Goal: Transaction & Acquisition: Purchase product/service

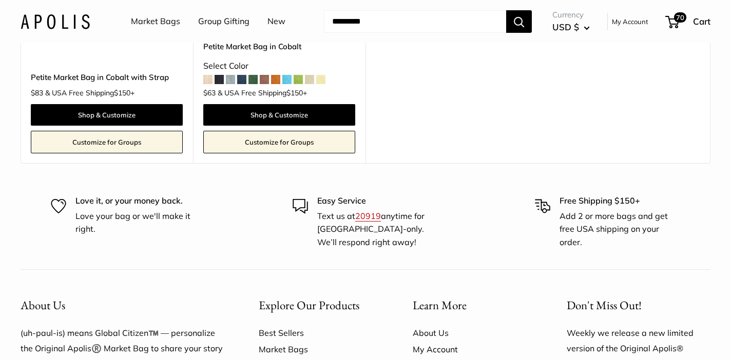
scroll to position [892, 0]
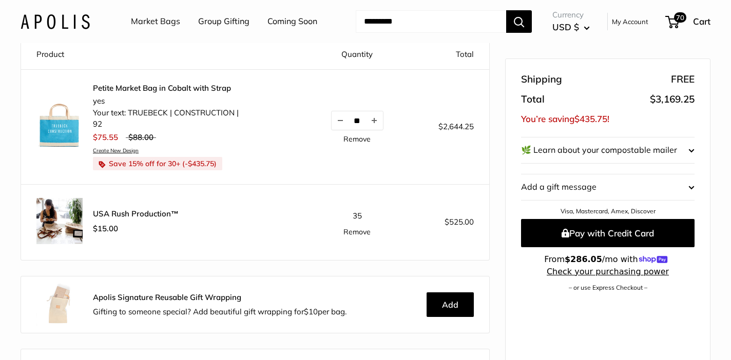
scroll to position [111, 0]
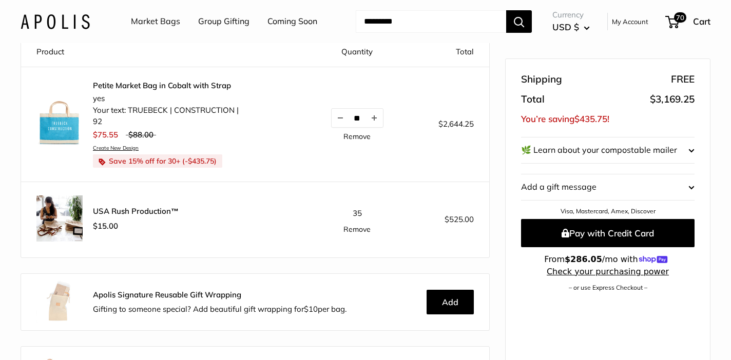
click at [360, 229] on link "Remove" at bounding box center [356, 229] width 27 height 7
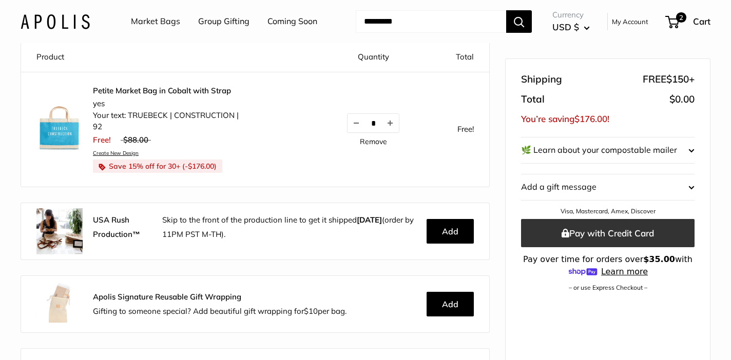
click at [577, 235] on button "Pay with Credit Card" at bounding box center [607, 233] width 173 height 28
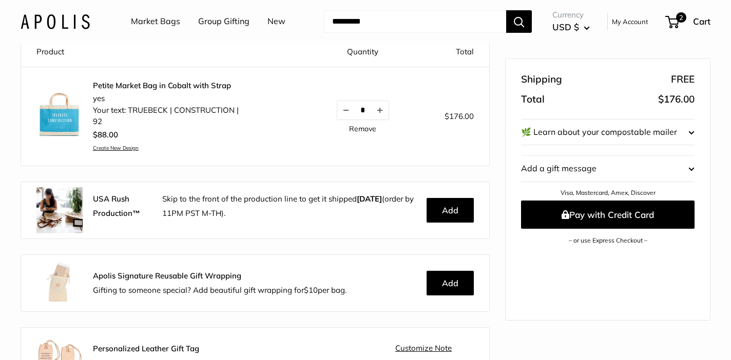
scroll to position [11, 0]
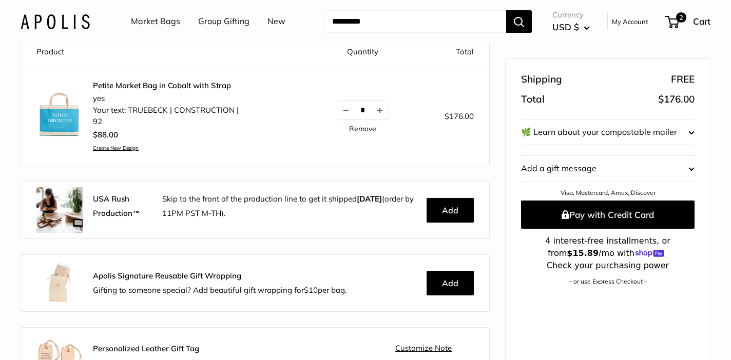
click at [364, 111] on input "*" at bounding box center [363, 110] width 16 height 9
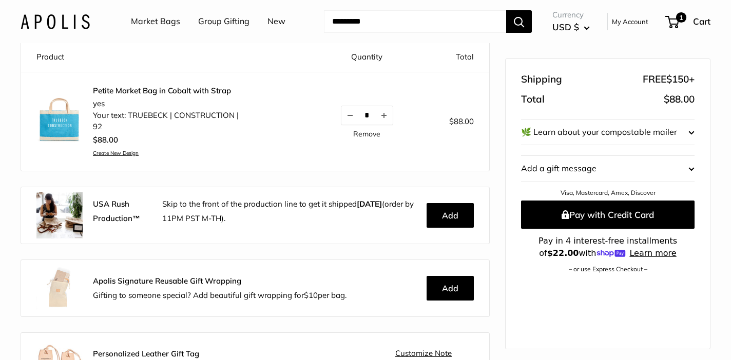
click at [375, 114] on input "*" at bounding box center [367, 115] width 16 height 9
type input "**"
click at [396, 139] on td "** Remove" at bounding box center [367, 121] width 105 height 99
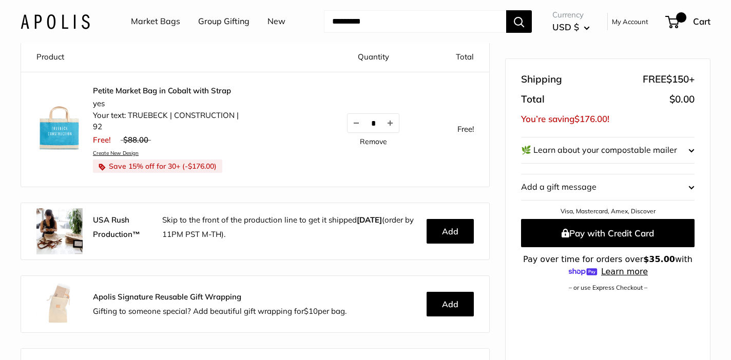
click at [148, 91] on link "Petite Market Bag in Cobalt with Strap" at bounding box center [166, 91] width 146 height 10
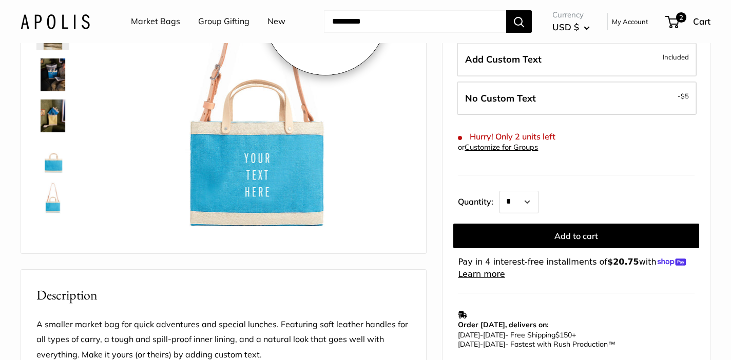
scroll to position [165, 0]
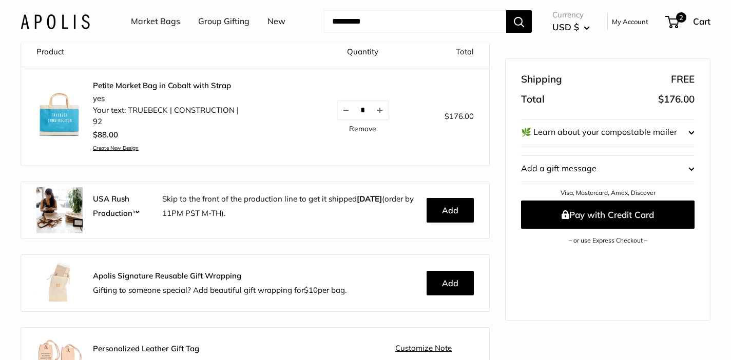
scroll to position [11, 0]
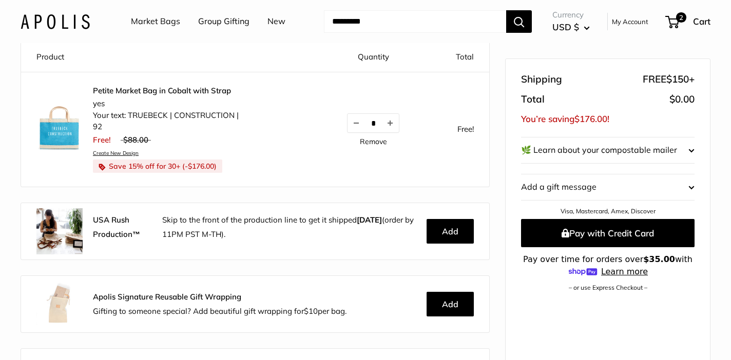
click at [134, 88] on link "Petite Market Bag in Cobalt with Strap" at bounding box center [166, 91] width 146 height 10
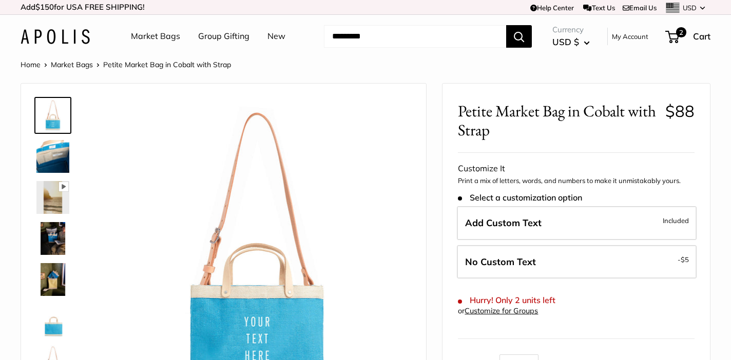
click at [402, 32] on input "Search..." at bounding box center [415, 36] width 182 height 23
type input "******"
click at [506, 25] on button "Search" at bounding box center [519, 36] width 26 height 23
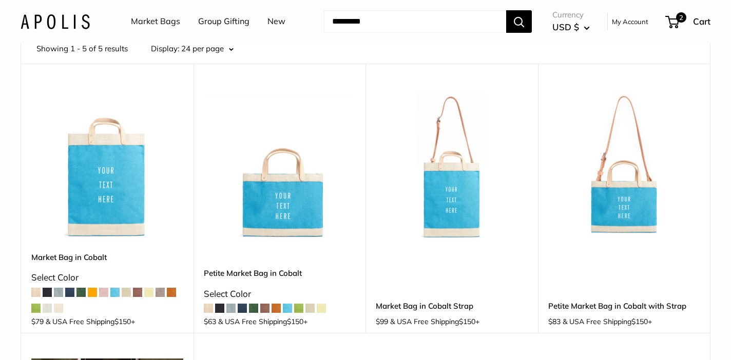
scroll to position [101, 0]
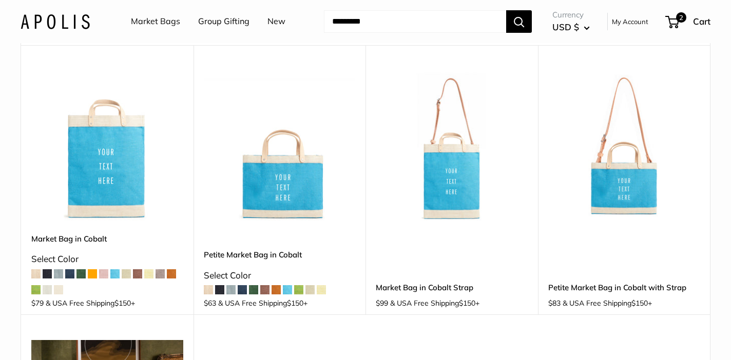
click at [0, 0] on img at bounding box center [0, 0] width 0 height 0
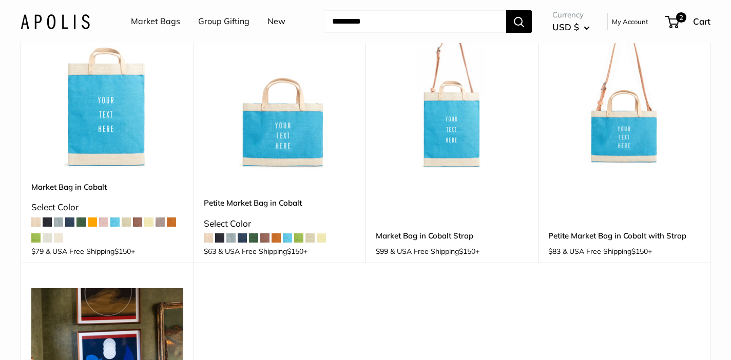
scroll to position [141, 0]
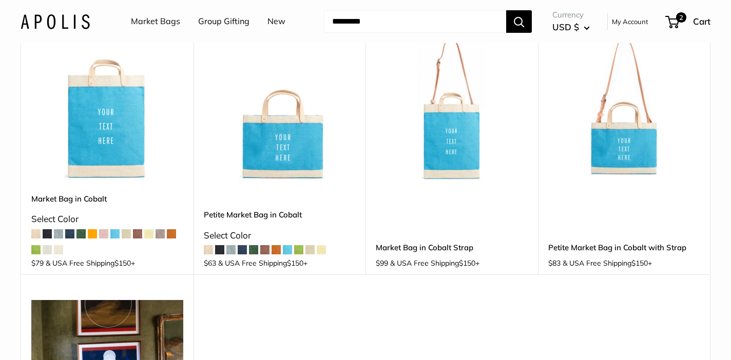
click at [0, 0] on img at bounding box center [0, 0] width 0 height 0
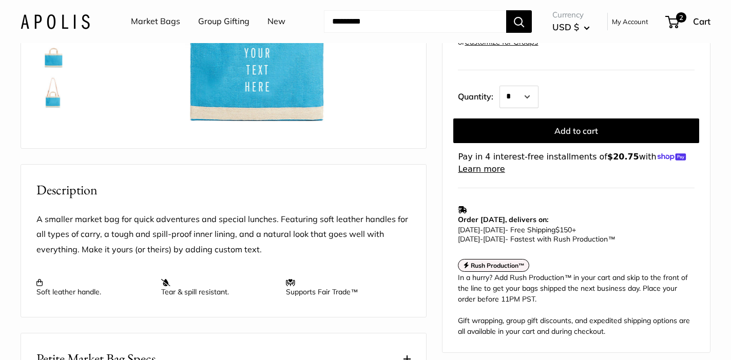
scroll to position [272, 0]
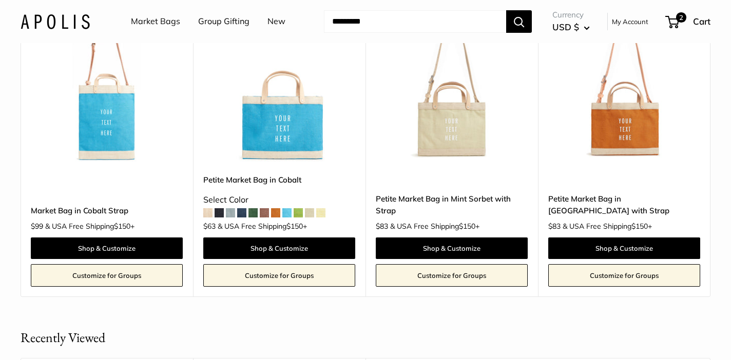
scroll to position [1700, 0]
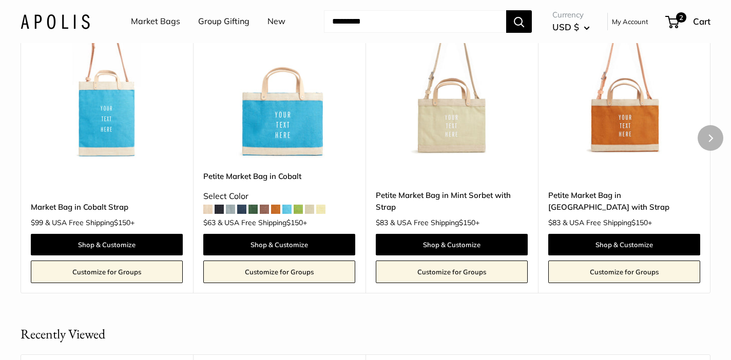
click at [0, 0] on img at bounding box center [0, 0] width 0 height 0
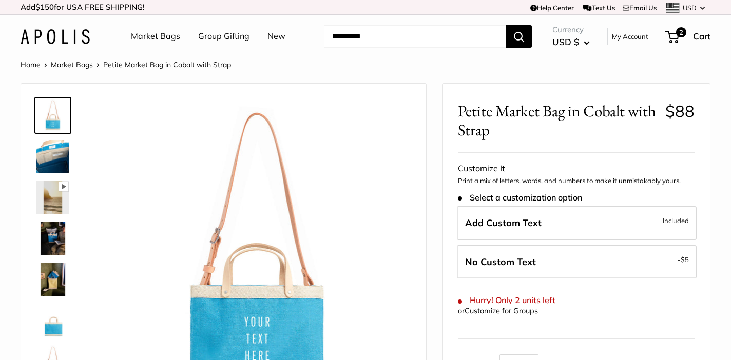
click at [60, 158] on img at bounding box center [52, 156] width 33 height 33
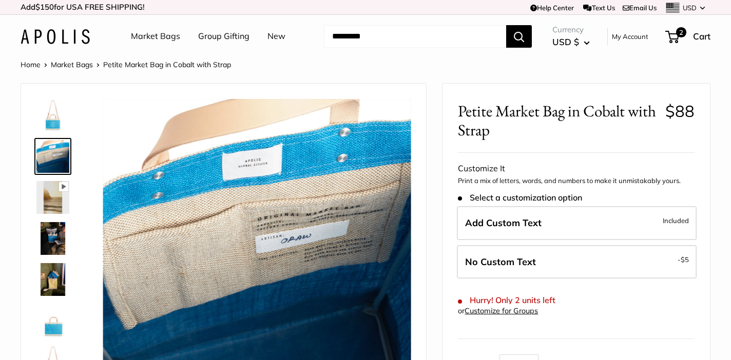
click at [55, 121] on img at bounding box center [52, 115] width 33 height 33
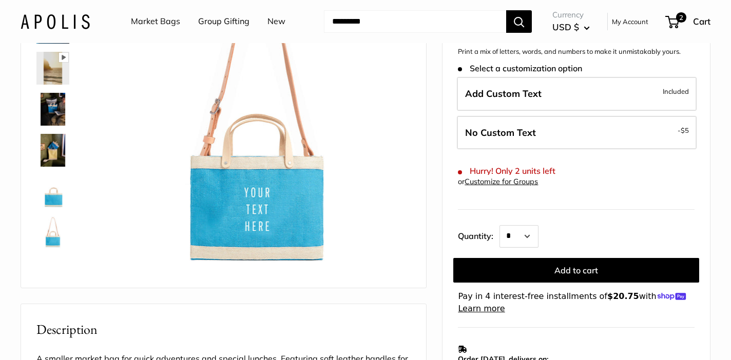
scroll to position [130, 0]
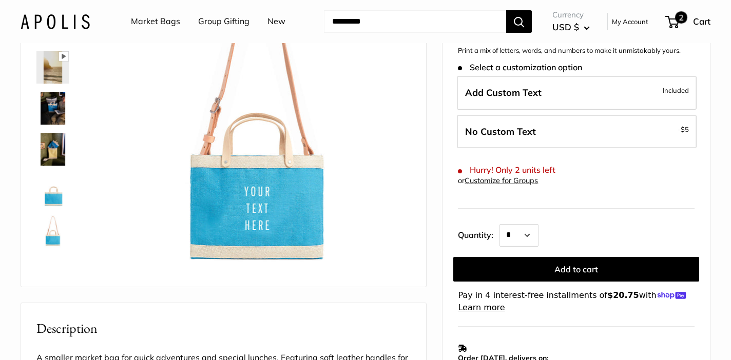
click at [671, 22] on span at bounding box center [670, 22] width 3 height 3
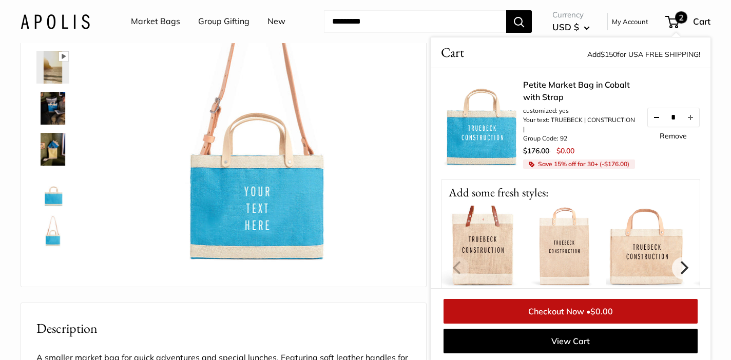
click at [654, 122] on button "Decrease quantity by 1" at bounding box center [655, 117] width 17 height 18
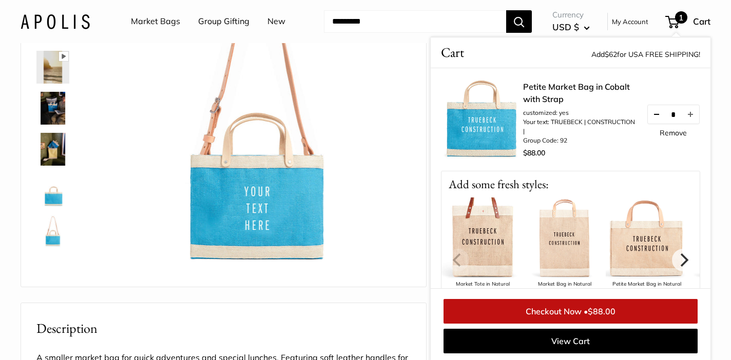
click at [652, 110] on button "Decrease quantity by 1" at bounding box center [655, 114] width 17 height 18
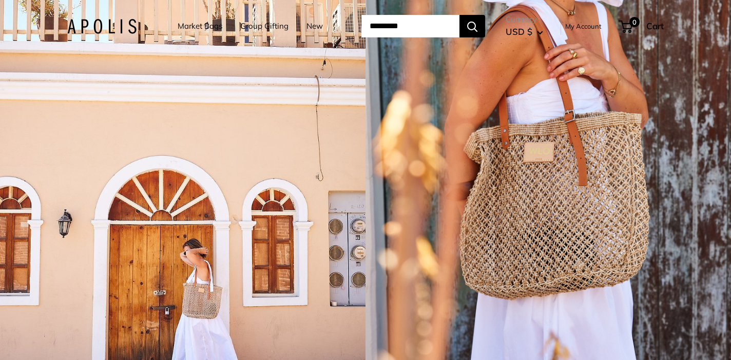
click at [117, 26] on img at bounding box center [101, 26] width 69 height 15
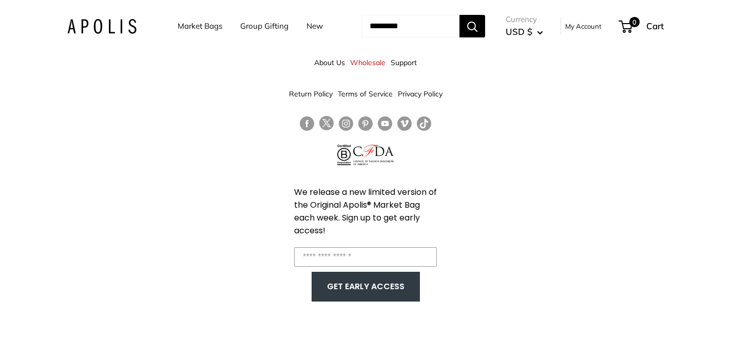
click at [402, 22] on input "Search..." at bounding box center [410, 26] width 98 height 23
type input "******"
click at [459, 15] on button "Search" at bounding box center [472, 26] width 26 height 23
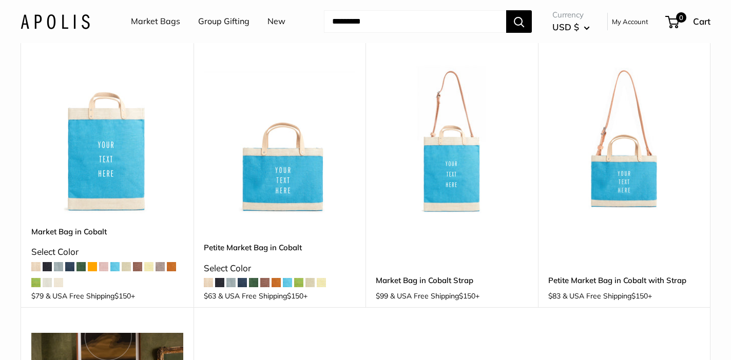
scroll to position [136, 0]
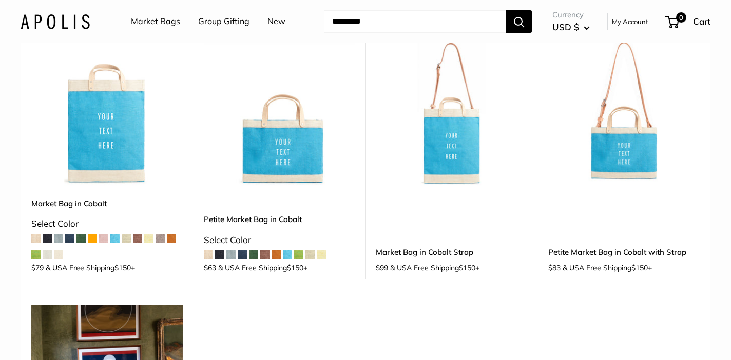
click at [0, 0] on img at bounding box center [0, 0] width 0 height 0
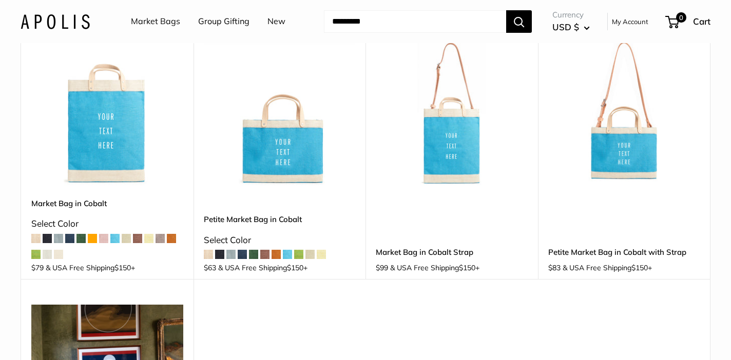
click at [0, 0] on img at bounding box center [0, 0] width 0 height 0
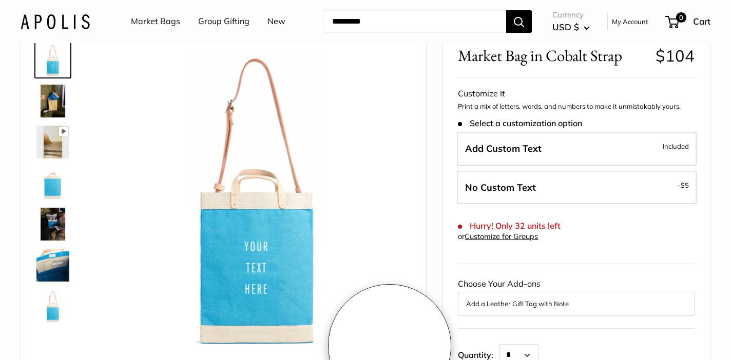
scroll to position [54, 0]
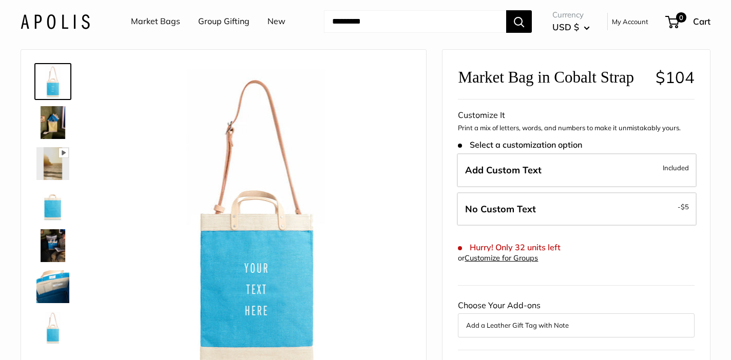
scroll to position [51, 0]
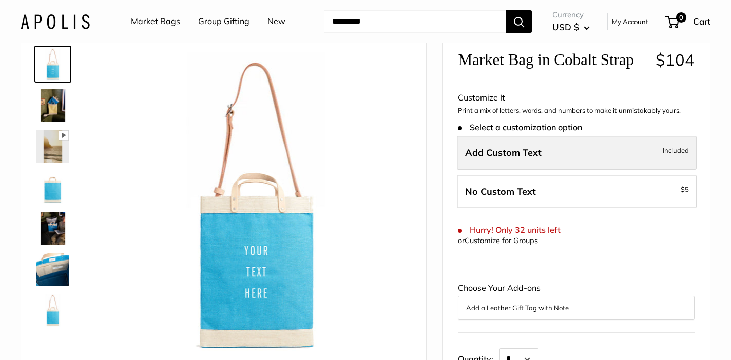
click at [528, 157] on span "Add Custom Text" at bounding box center [503, 153] width 76 height 12
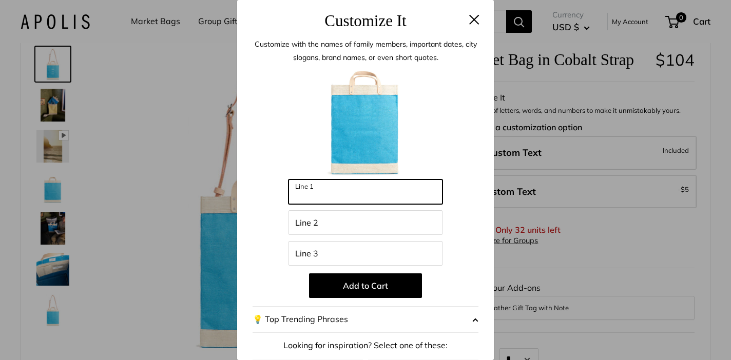
click at [375, 190] on input "Line 1" at bounding box center [365, 192] width 154 height 25
type input "********"
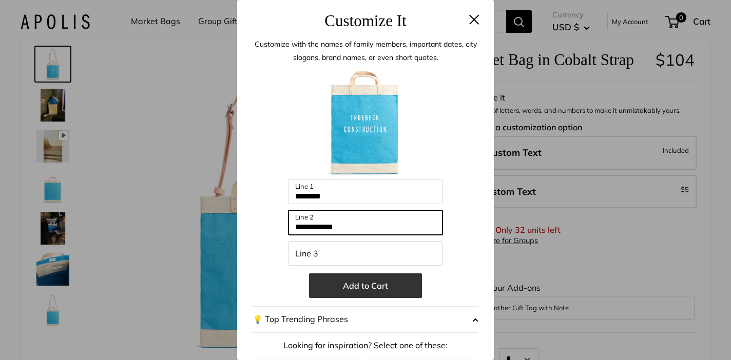
type input "**********"
click at [366, 286] on button "Add to Cart" at bounding box center [365, 285] width 113 height 25
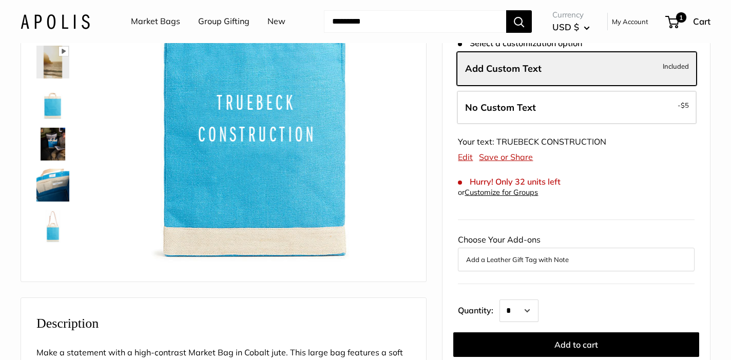
scroll to position [137, 0]
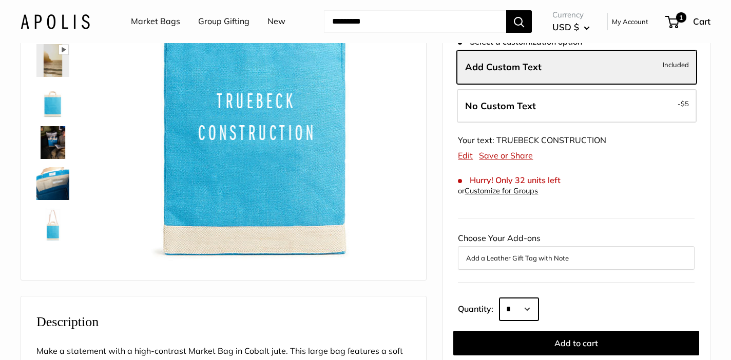
click at [534, 310] on select "* * * * * * * * * *** *** *** *** *** *** *** *** *** *** *** *** *** *** *** *…" at bounding box center [518, 309] width 39 height 23
click at [499, 298] on select "* * * * * * * * * *** *** *** *** *** *** *** *** *** *** *** *** *** *** *** *…" at bounding box center [518, 309] width 39 height 23
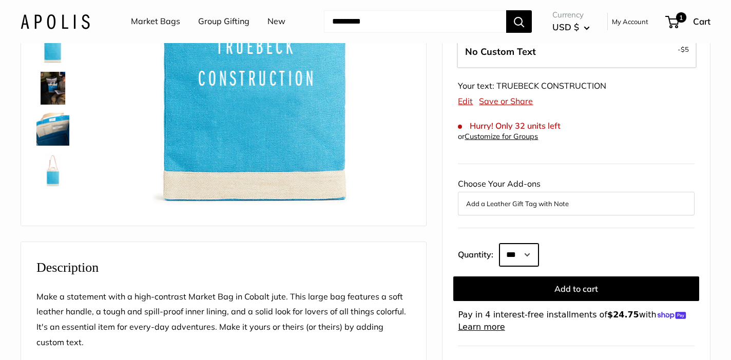
scroll to position [193, 0]
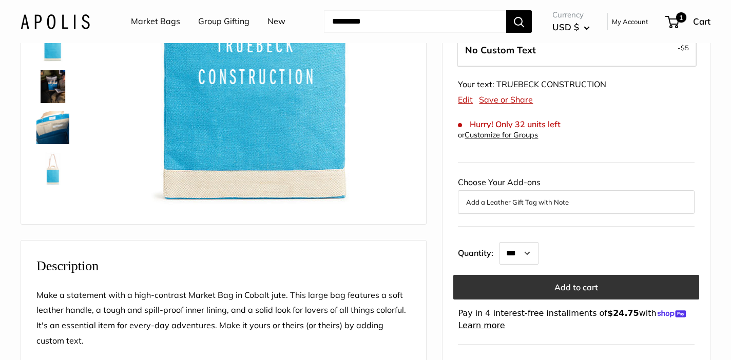
click at [583, 287] on button "Add to cart" at bounding box center [576, 287] width 246 height 25
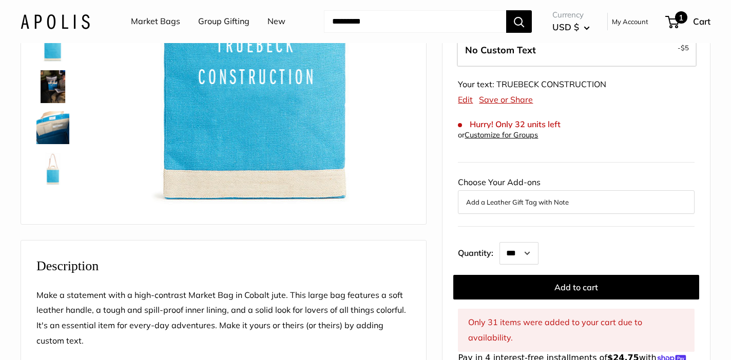
click at [679, 21] on span "1" at bounding box center [681, 17] width 12 height 12
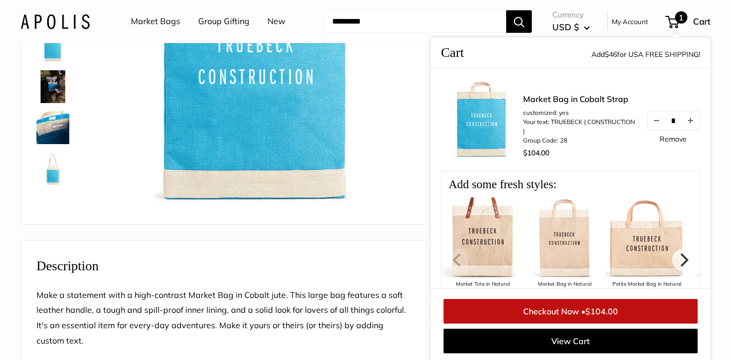
click at [678, 20] on span "1" at bounding box center [681, 17] width 12 height 12
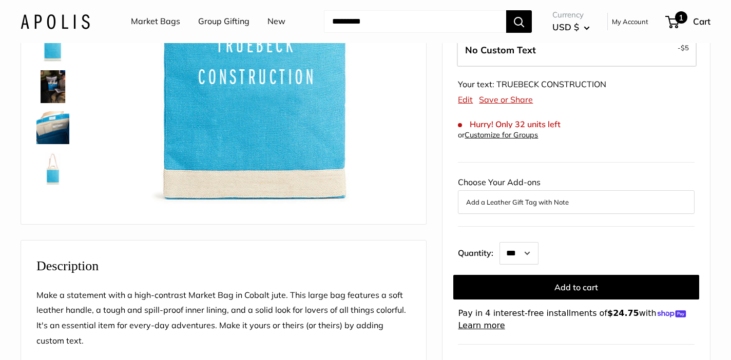
click at [671, 22] on span at bounding box center [670, 22] width 3 height 3
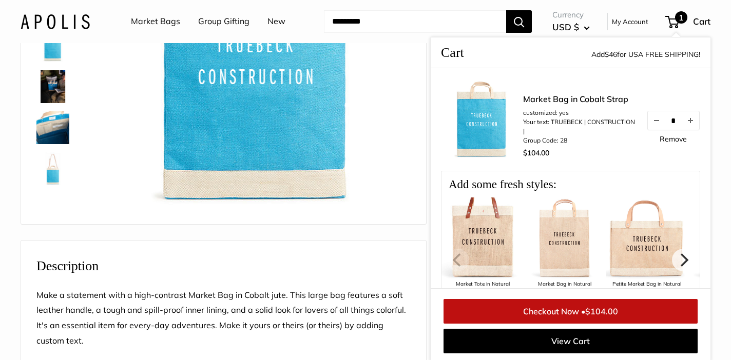
click at [671, 22] on span at bounding box center [670, 22] width 3 height 3
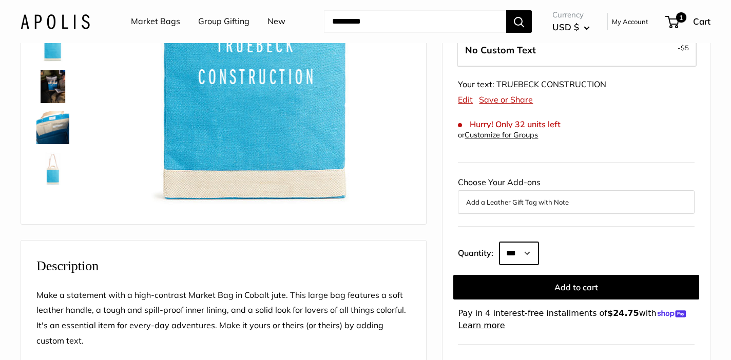
click at [536, 252] on select "* * * * * * * * * *** *** *** *** *** *** *** *** *** *** *** *** *** *** *** *…" at bounding box center [518, 253] width 39 height 23
select select "**"
click at [499, 242] on select "* * * * * * * * * *** *** *** *** *** *** *** *** *** *** *** *** *** *** *** *…" at bounding box center [518, 253] width 39 height 23
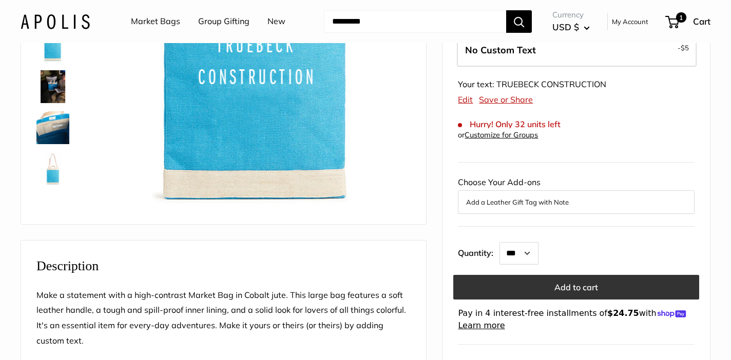
click at [576, 287] on button "Add to cart" at bounding box center [576, 287] width 246 height 25
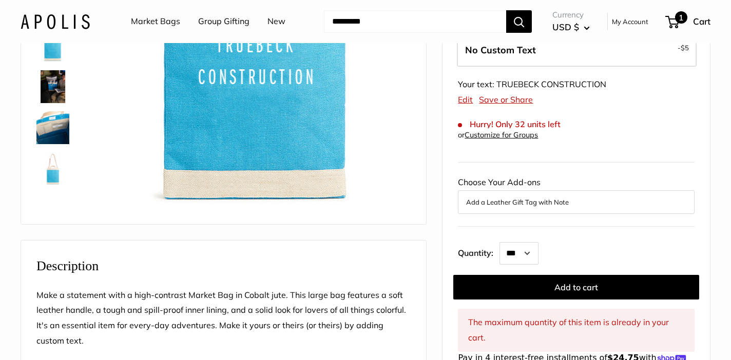
click at [672, 18] on span "1" at bounding box center [672, 22] width 14 height 12
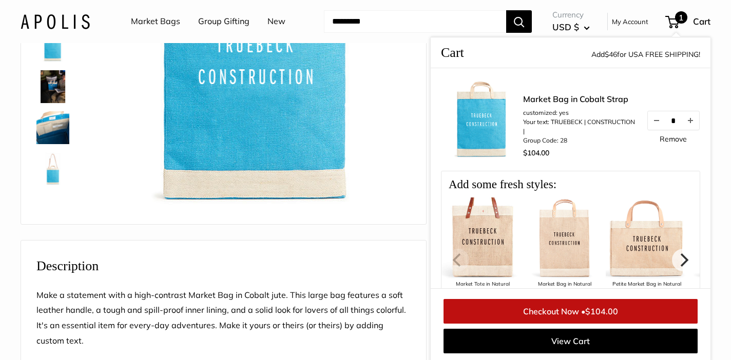
click at [497, 125] on img at bounding box center [482, 120] width 82 height 82
click at [554, 96] on link "Market Bag in Cobalt Strap" at bounding box center [579, 99] width 113 height 12
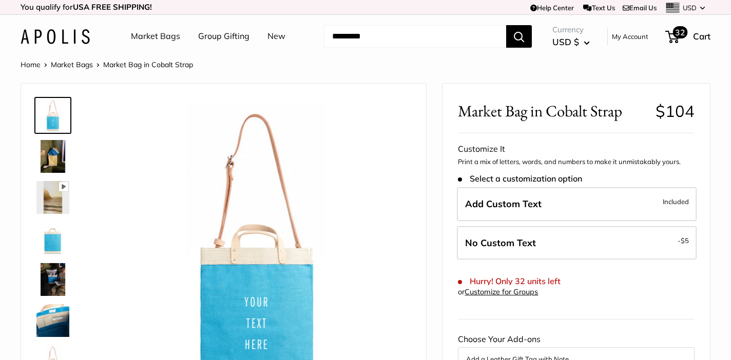
click at [677, 32] on span "32" at bounding box center [680, 32] width 15 height 12
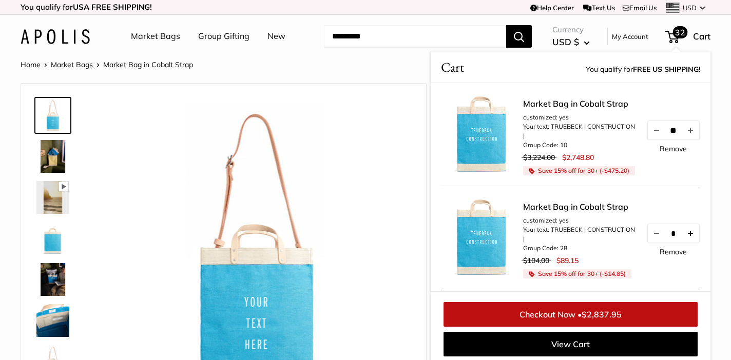
click at [691, 237] on button "Increase quantity by 1" at bounding box center [689, 233] width 17 height 18
click at [690, 239] on button "Increase quantity by 1" at bounding box center [689, 233] width 17 height 18
click at [675, 256] on link "Remove" at bounding box center [672, 251] width 27 height 7
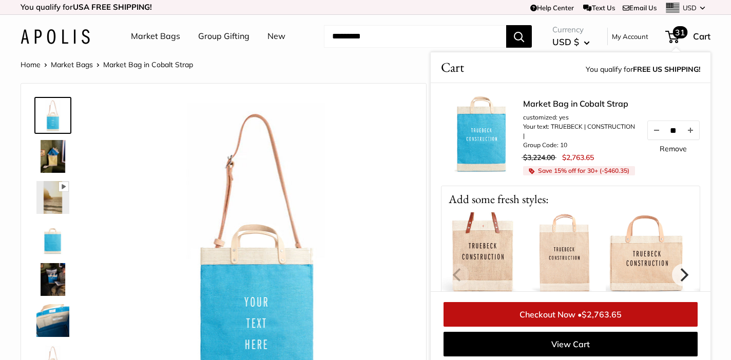
click at [481, 149] on img at bounding box center [482, 134] width 82 height 82
click at [692, 132] on button "Increase quantity by 1" at bounding box center [689, 130] width 17 height 18
click at [681, 184] on div "Market Bag in Cobalt Strap customized: yes Your text: TRUEBECK | CONSTRUCTION |…" at bounding box center [570, 134] width 259 height 103
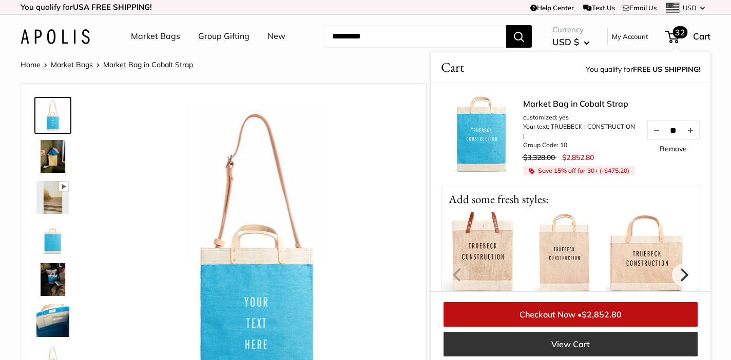
click at [614, 346] on link "View Cart" at bounding box center [570, 344] width 254 height 25
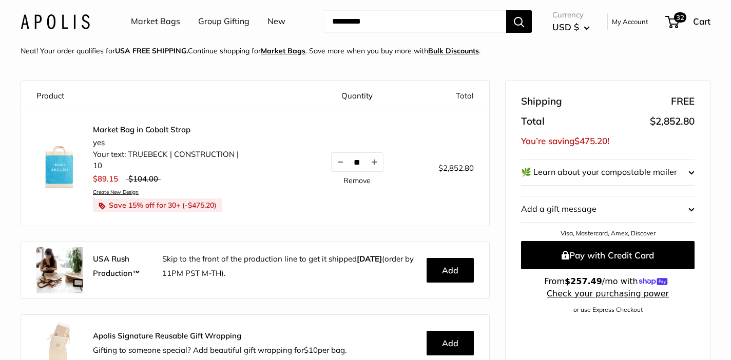
scroll to position [63, 0]
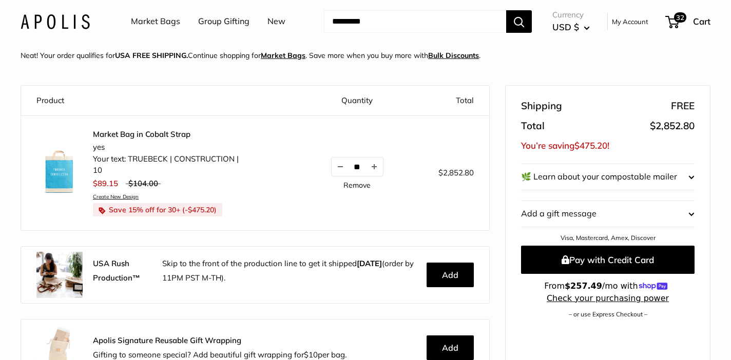
click at [64, 180] on img at bounding box center [59, 172] width 46 height 46
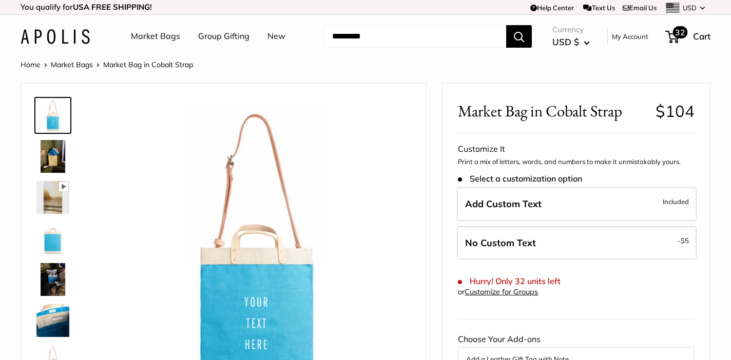
click at [669, 30] on div "32 Cart" at bounding box center [688, 36] width 44 height 16
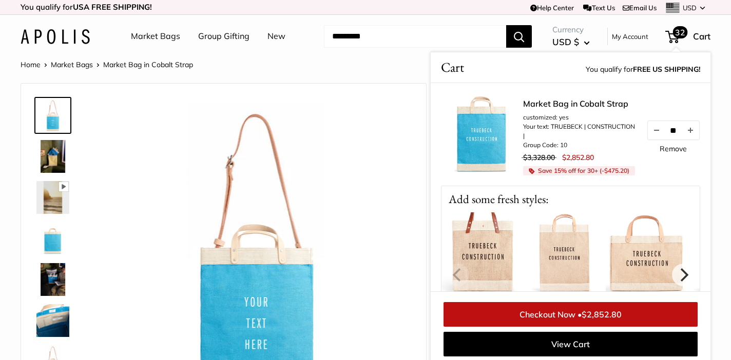
click at [678, 33] on span "32" at bounding box center [680, 32] width 15 height 12
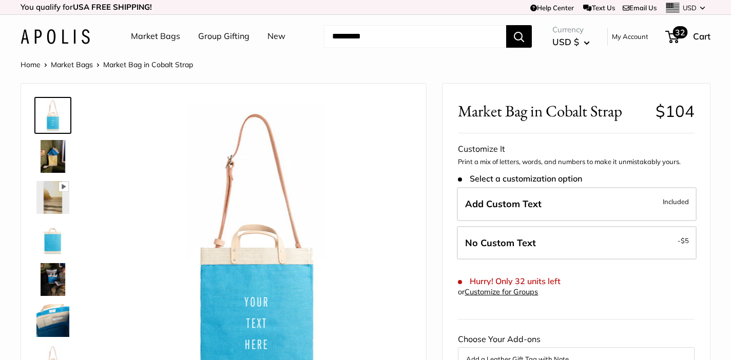
click at [683, 32] on span "32" at bounding box center [680, 32] width 15 height 12
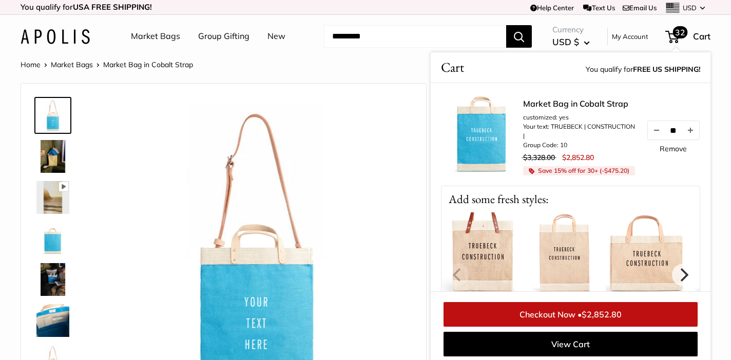
click at [531, 315] on link "Checkout Now • $2,852.80" at bounding box center [570, 314] width 254 height 25
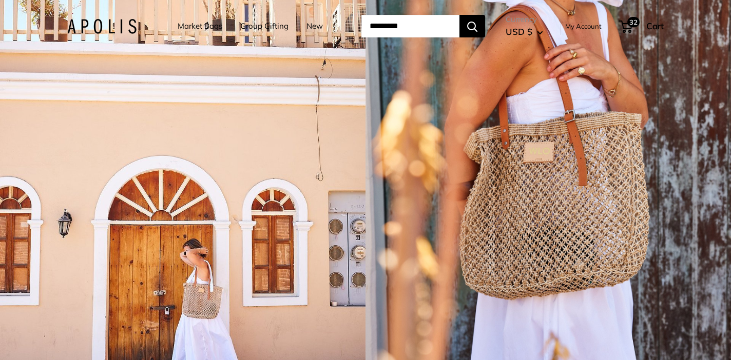
click at [401, 30] on input "Search..." at bounding box center [410, 26] width 98 height 23
type input "**********"
click at [459, 15] on button "Search" at bounding box center [472, 26] width 26 height 23
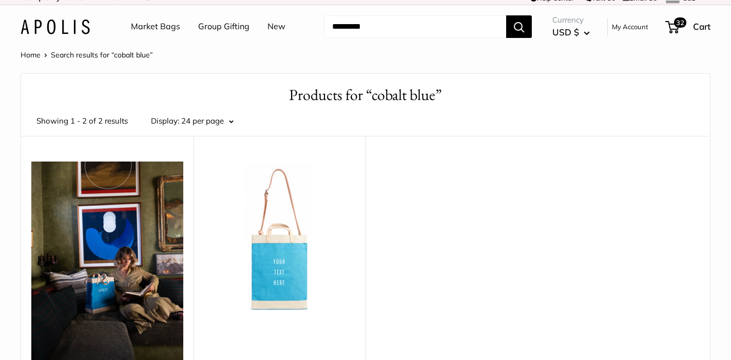
scroll to position [8, 0]
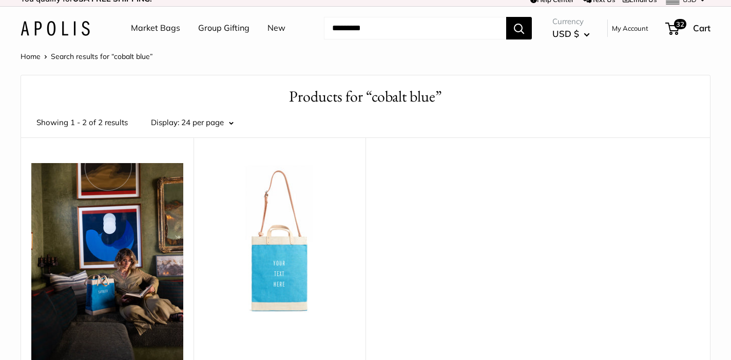
click at [396, 36] on input "Search..." at bounding box center [415, 28] width 182 height 23
type input "******"
click at [506, 17] on button "Search" at bounding box center [519, 28] width 26 height 23
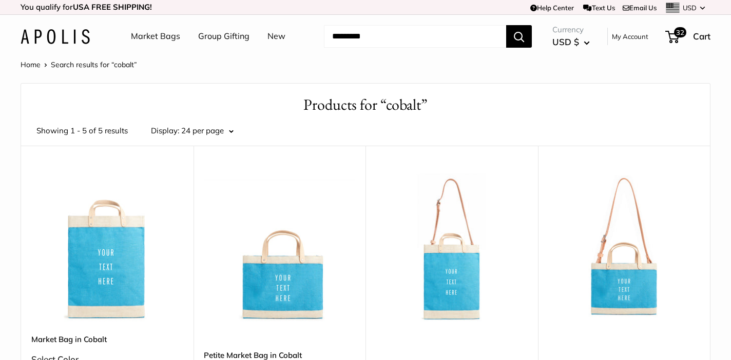
click at [0, 0] on img at bounding box center [0, 0] width 0 height 0
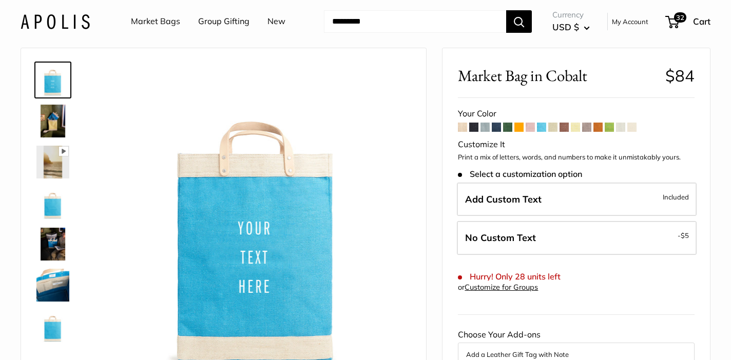
scroll to position [34, 0]
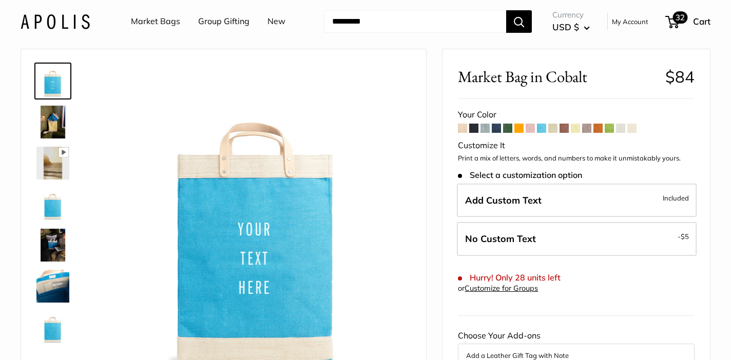
click at [675, 17] on span "32" at bounding box center [680, 17] width 15 height 12
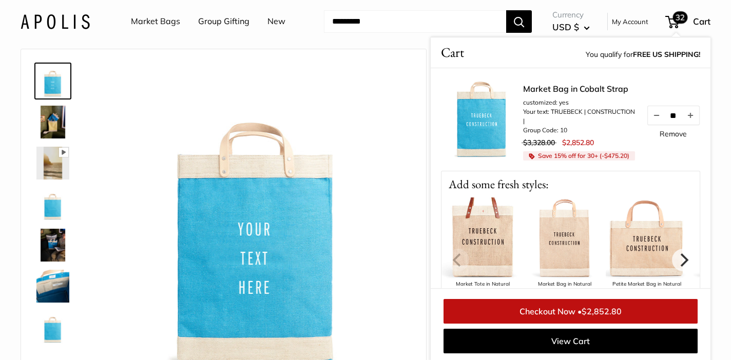
click at [610, 315] on span "$2,852.80" at bounding box center [601, 311] width 40 height 10
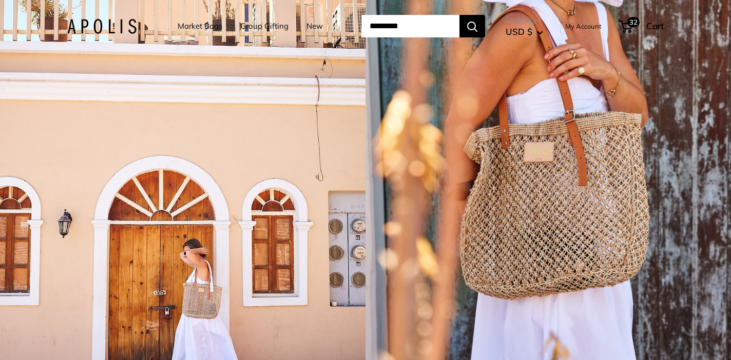
click at [411, 29] on input "Search..." at bounding box center [410, 26] width 98 height 23
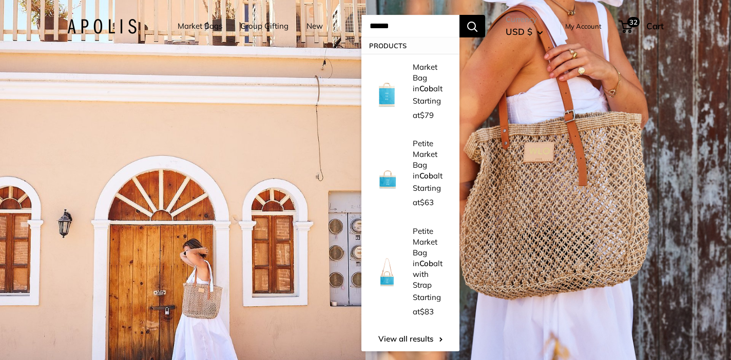
type input "******"
click at [459, 15] on button "Search" at bounding box center [472, 26] width 26 height 23
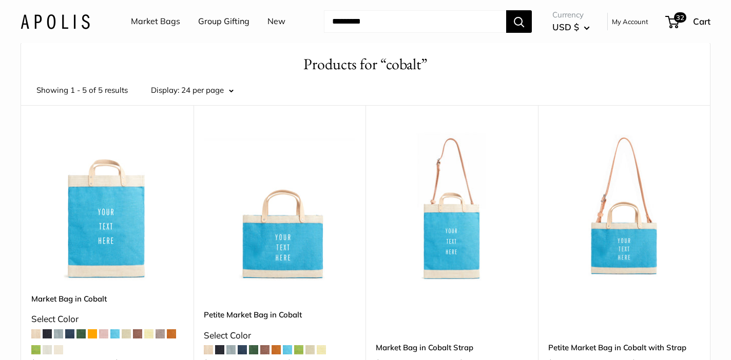
scroll to position [41, 0]
click at [0, 0] on img at bounding box center [0, 0] width 0 height 0
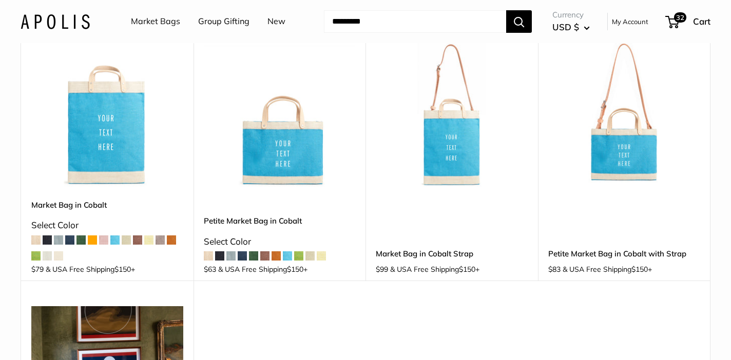
scroll to position [134, 0]
click at [0, 0] on img at bounding box center [0, 0] width 0 height 0
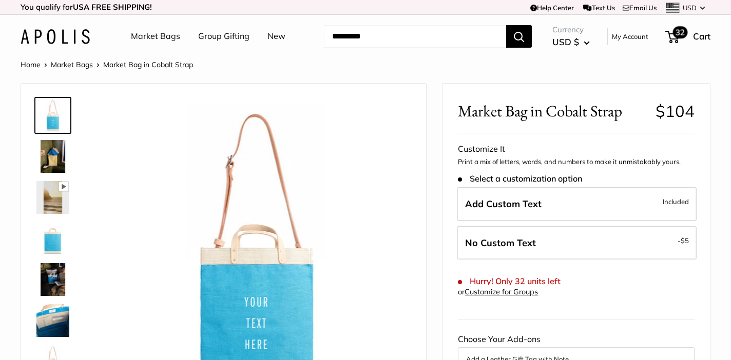
click at [678, 36] on span "32" at bounding box center [680, 32] width 15 height 12
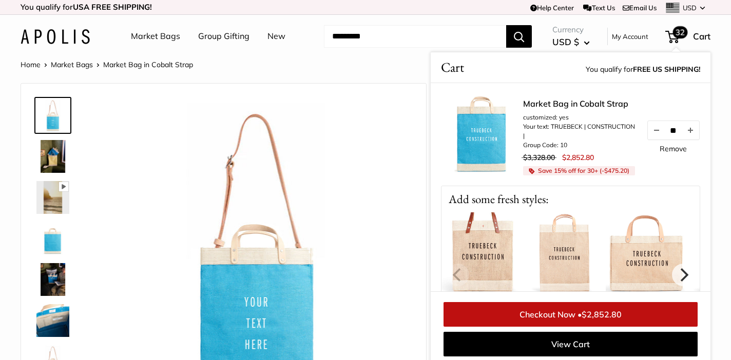
click at [577, 318] on link "Checkout Now • $2,852.80" at bounding box center [570, 314] width 254 height 25
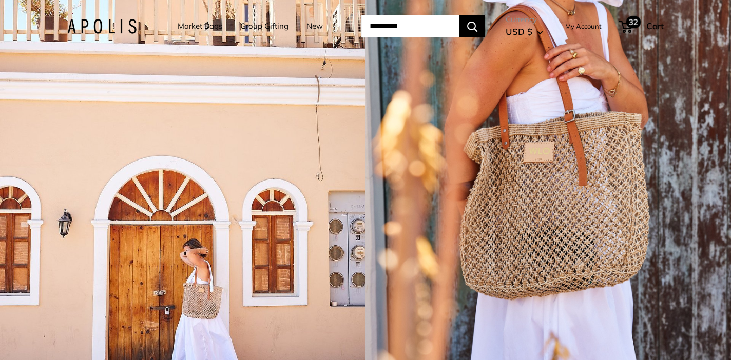
click at [638, 16] on span "32" at bounding box center [633, 22] width 15 height 12
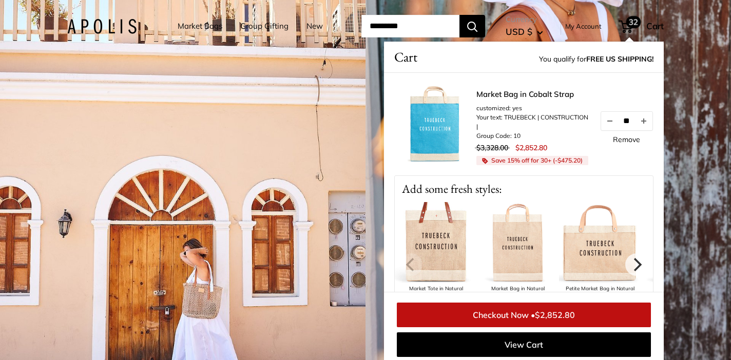
click at [537, 316] on link "Checkout Now • $2,852.80" at bounding box center [524, 315] width 254 height 25
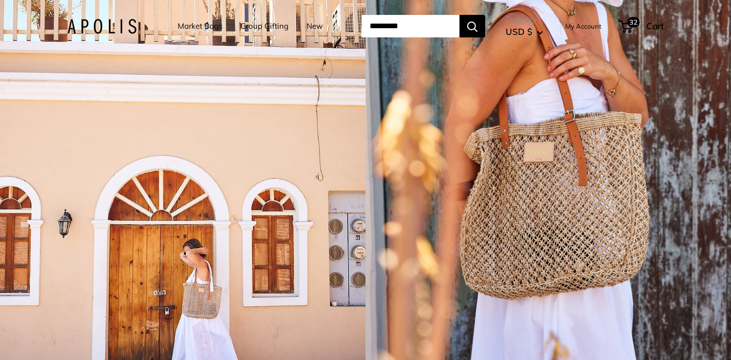
click at [402, 22] on input "Search..." at bounding box center [410, 26] width 98 height 23
type input "******"
click at [459, 15] on button "Search" at bounding box center [472, 26] width 26 height 23
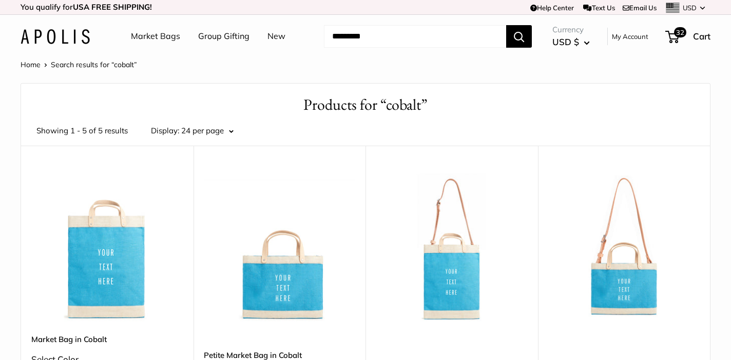
click at [0, 0] on img at bounding box center [0, 0] width 0 height 0
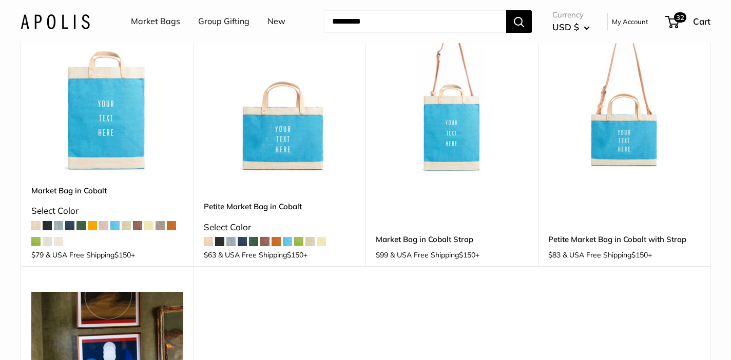
scroll to position [168, 0]
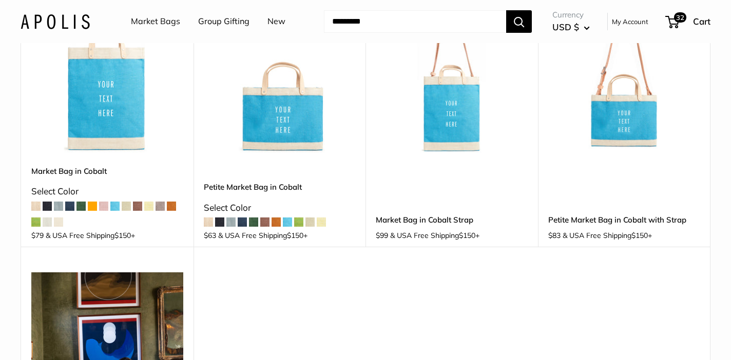
click at [0, 0] on img at bounding box center [0, 0] width 0 height 0
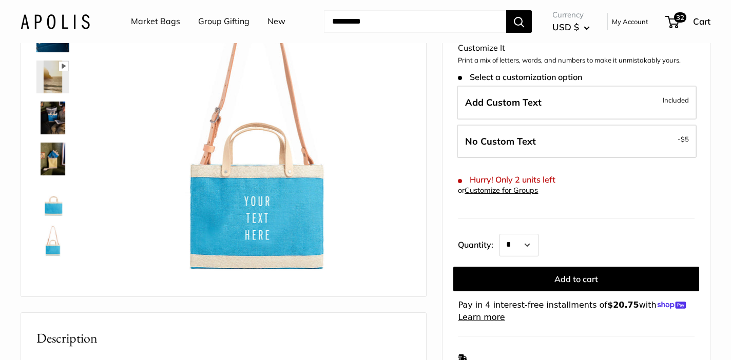
scroll to position [111, 0]
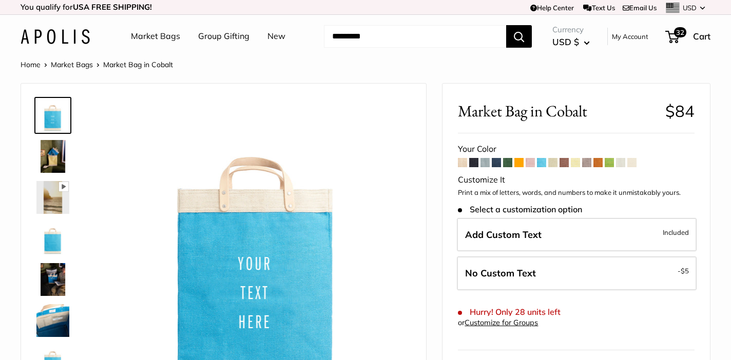
click at [541, 165] on span at bounding box center [541, 162] width 9 height 9
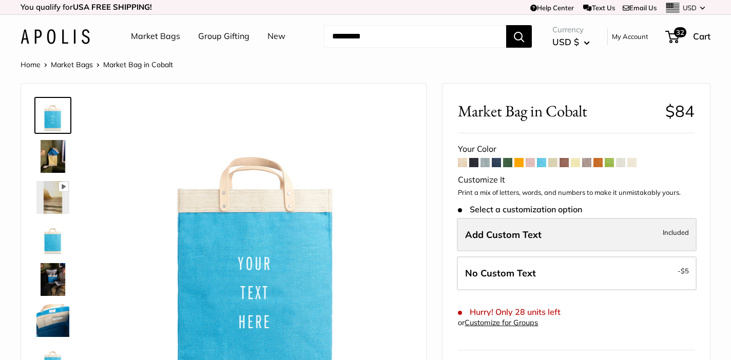
click at [545, 244] on label "Add Custom Text Included" at bounding box center [577, 235] width 240 height 34
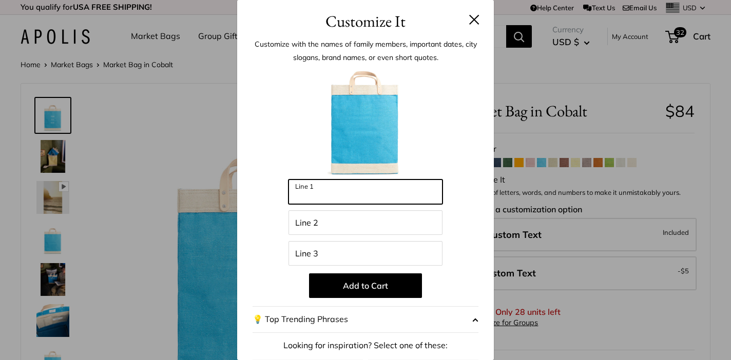
click at [352, 194] on input "Line 1" at bounding box center [365, 192] width 154 height 25
type input "********"
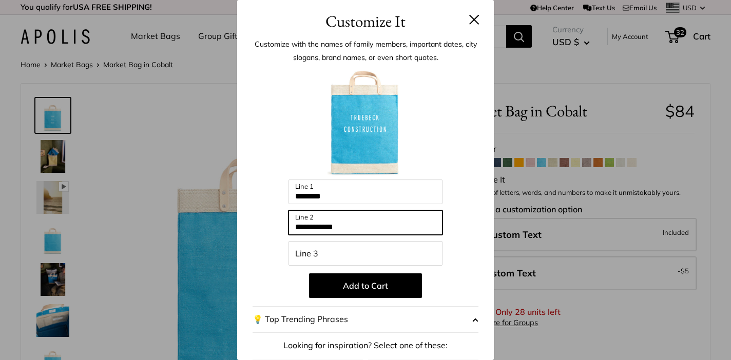
type input "**********"
click at [454, 290] on p "Add to Cart" at bounding box center [365, 285] width 226 height 25
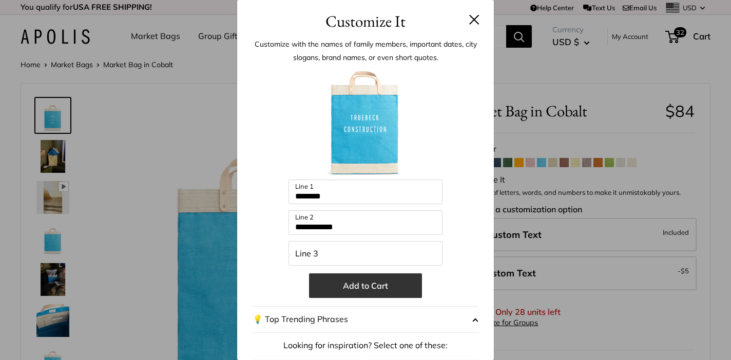
click at [375, 283] on button "Add to Cart" at bounding box center [365, 285] width 113 height 25
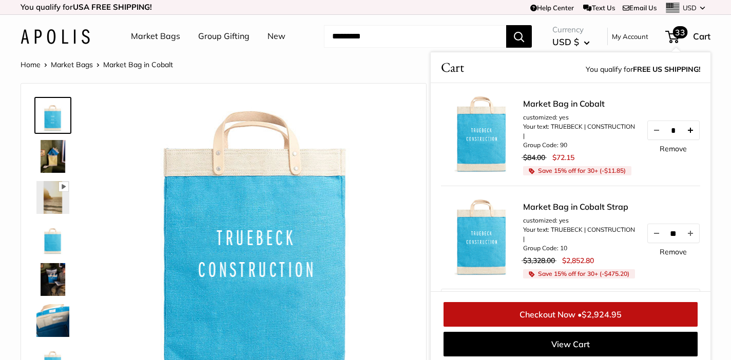
click at [692, 130] on button "Increase quantity by 1" at bounding box center [689, 130] width 17 height 18
click at [600, 317] on span "$3,069.25" at bounding box center [601, 314] width 40 height 10
